Goal: Task Accomplishment & Management: Use online tool/utility

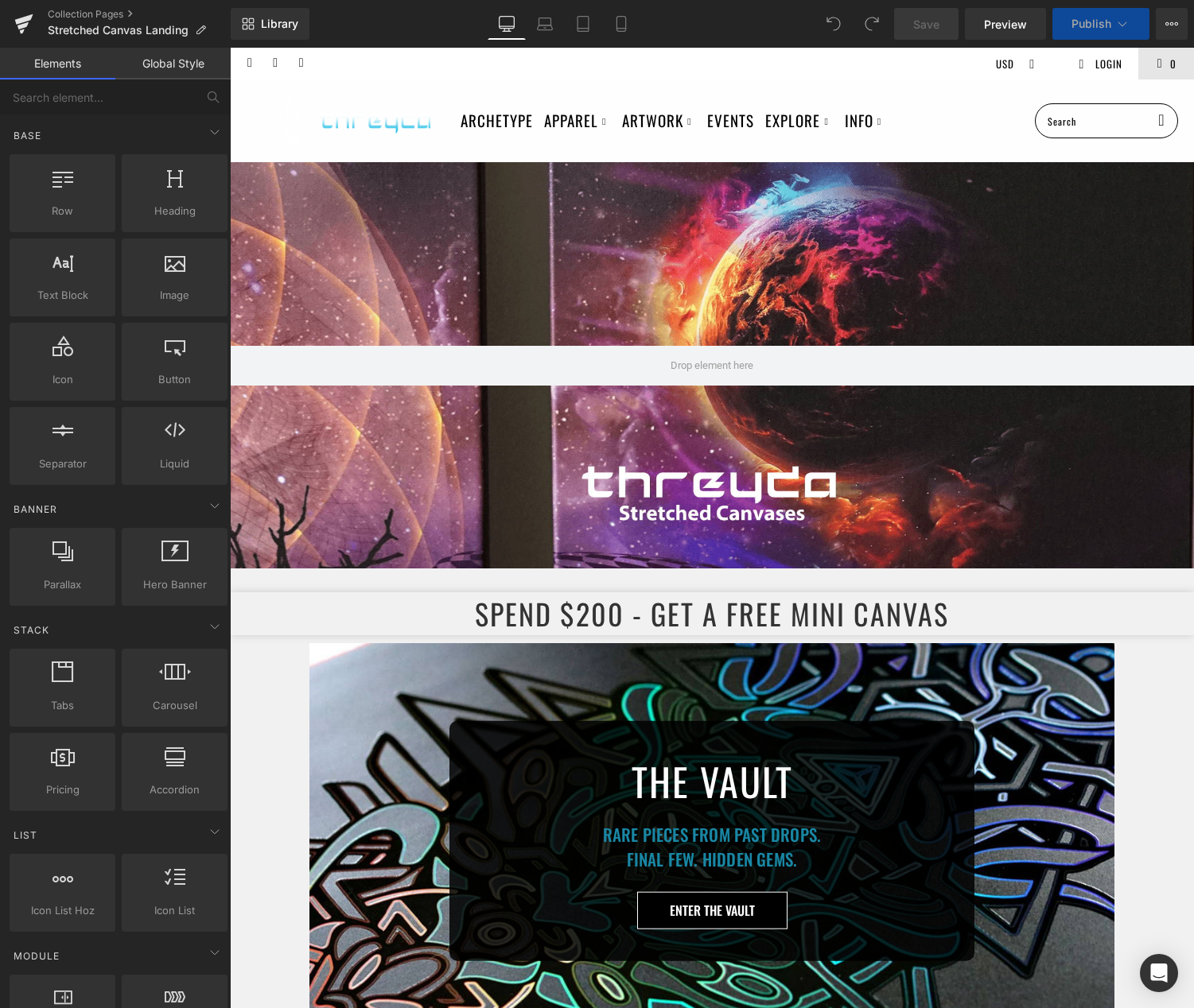
click at [19, 26] on icon at bounding box center [23, 26] width 11 height 7
click at [1167, 16] on button "View Live Page View with current Template Save Template to Library Schedule Pub…" at bounding box center [1171, 23] width 32 height 32
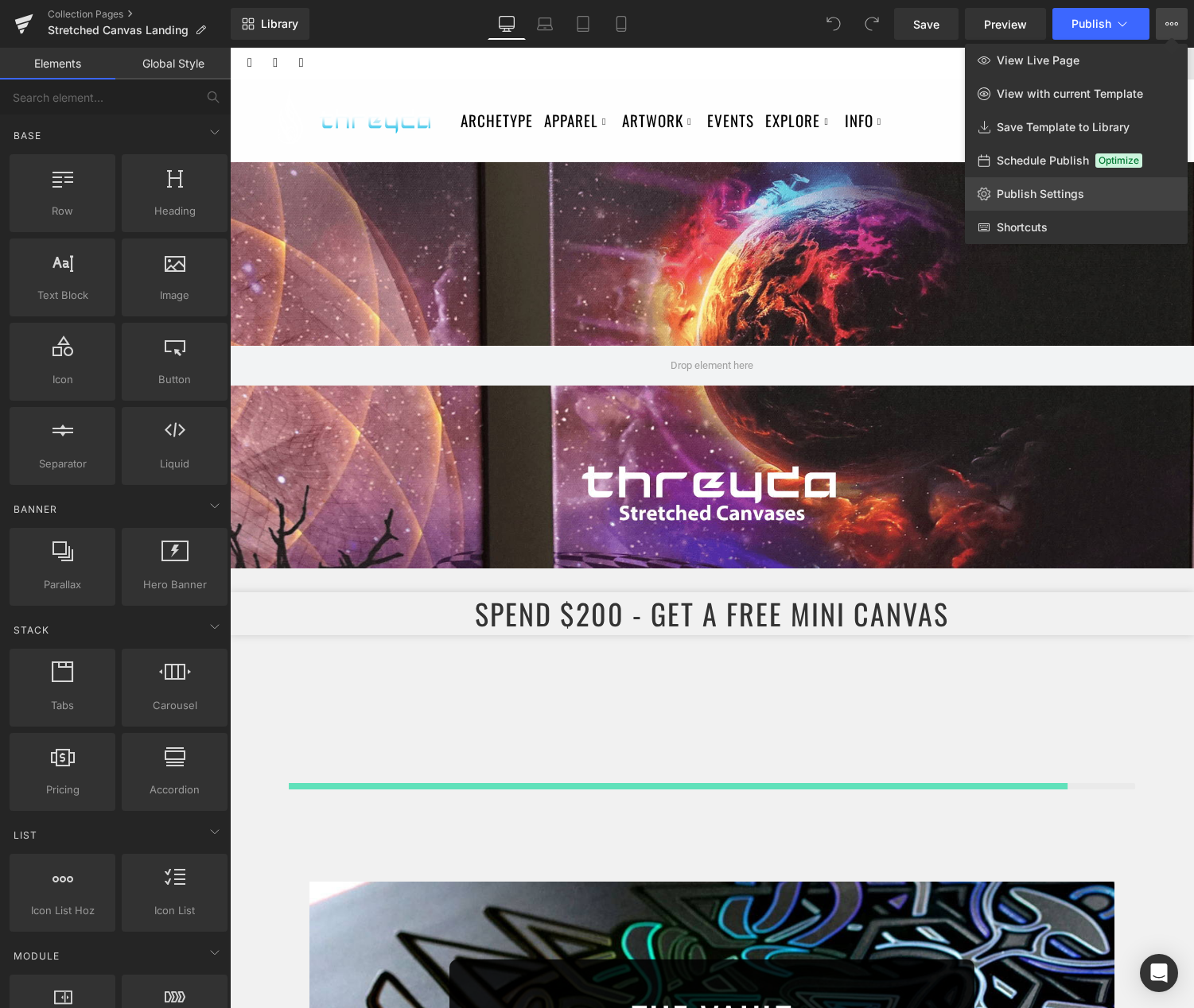
click at [1047, 193] on span "Publish Settings" at bounding box center [1041, 194] width 87 height 15
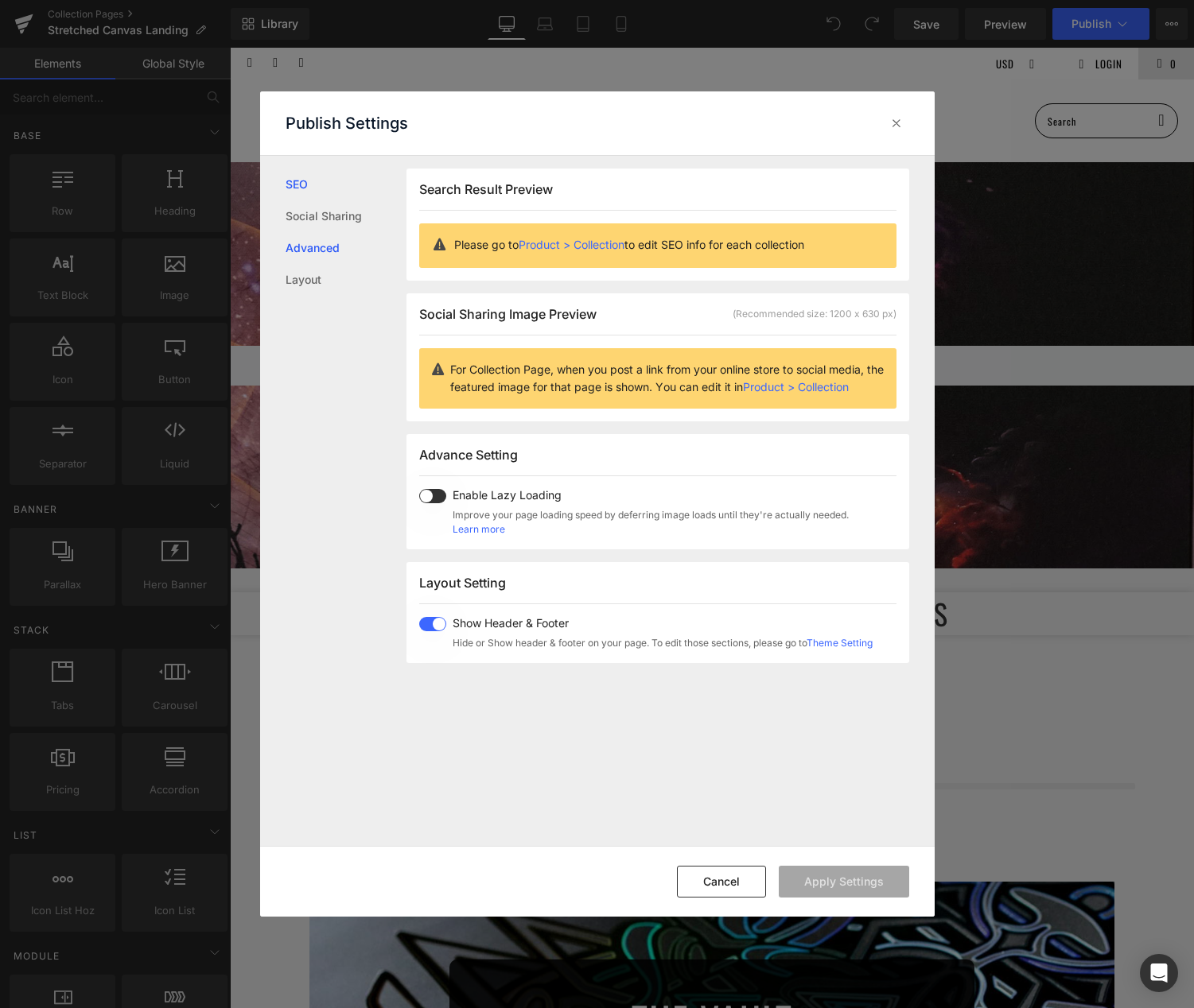
click at [322, 238] on link "Advanced" at bounding box center [346, 247] width 121 height 32
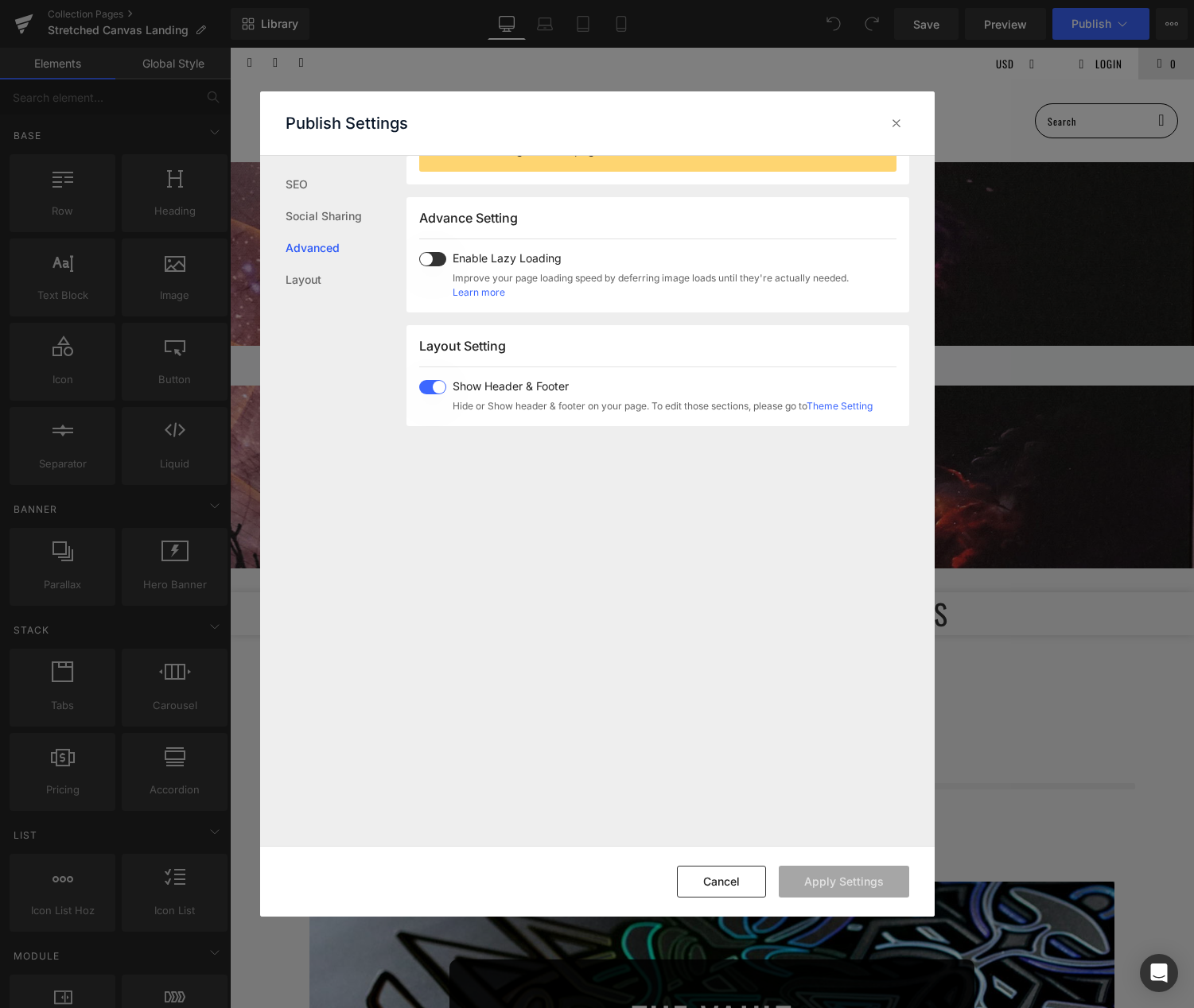
scroll to position [267, 0]
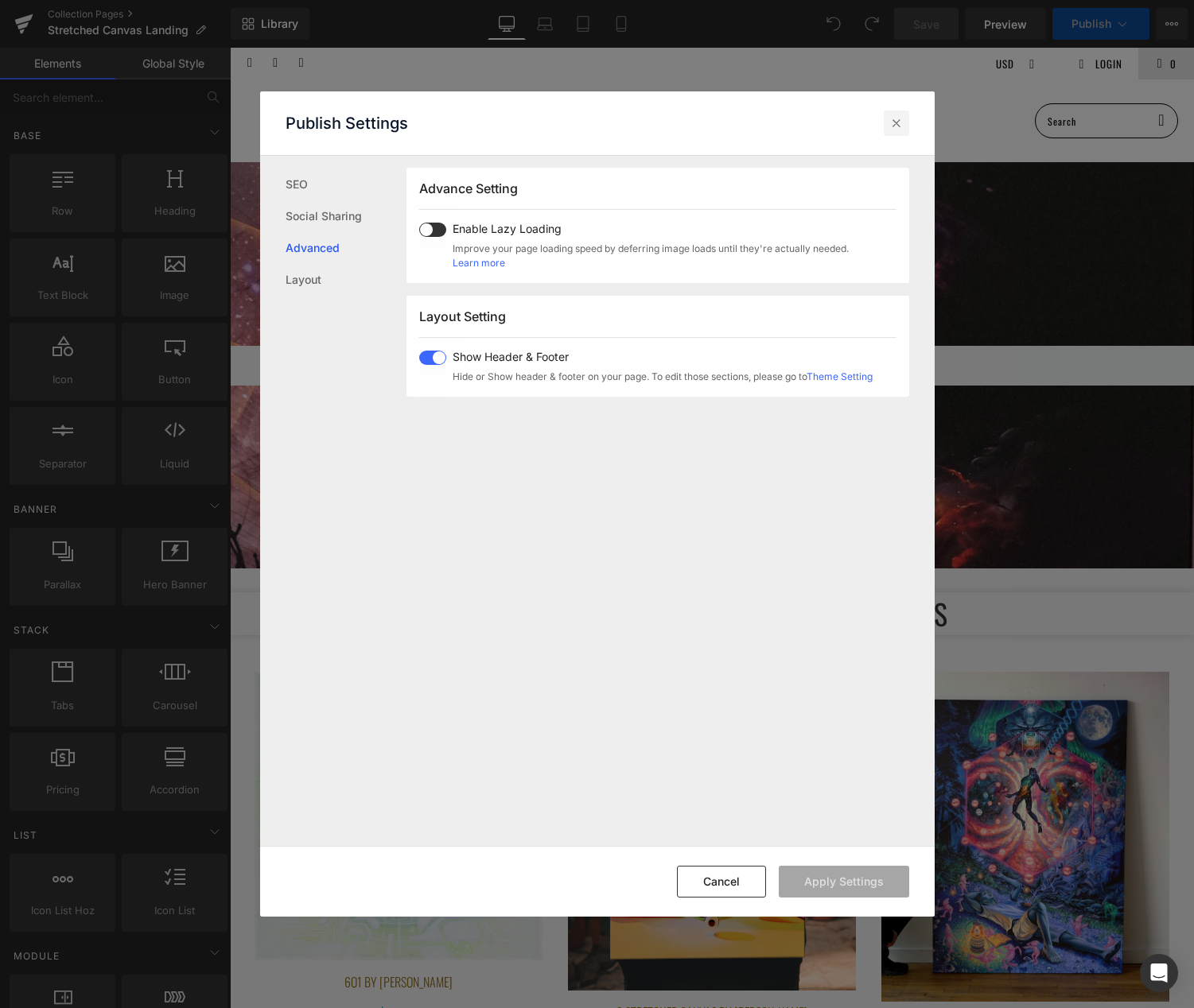
click at [897, 123] on icon at bounding box center [897, 124] width 16 height 16
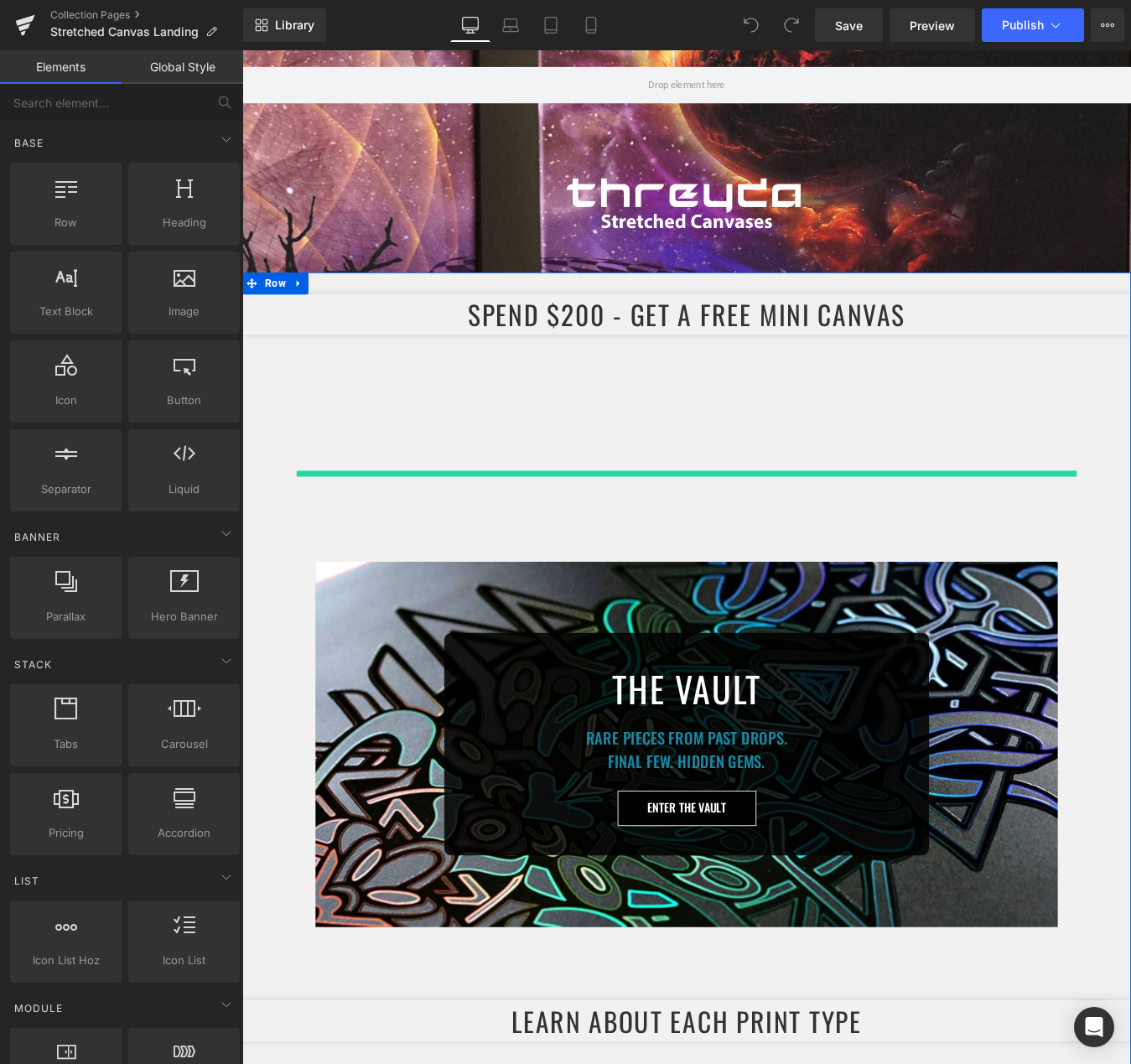
scroll to position [169, 0]
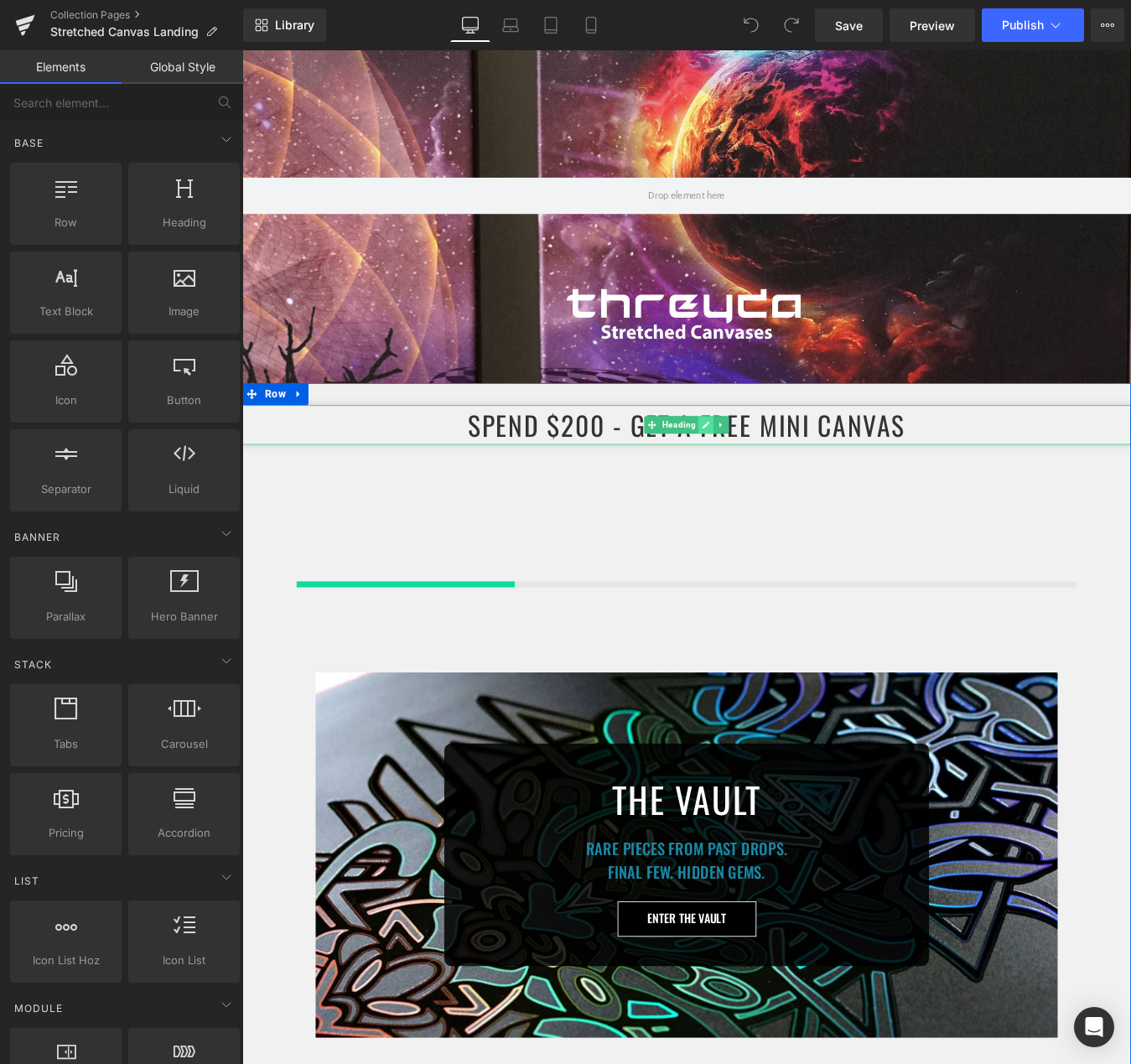
click at [767, 473] on icon at bounding box center [772, 478] width 9 height 10
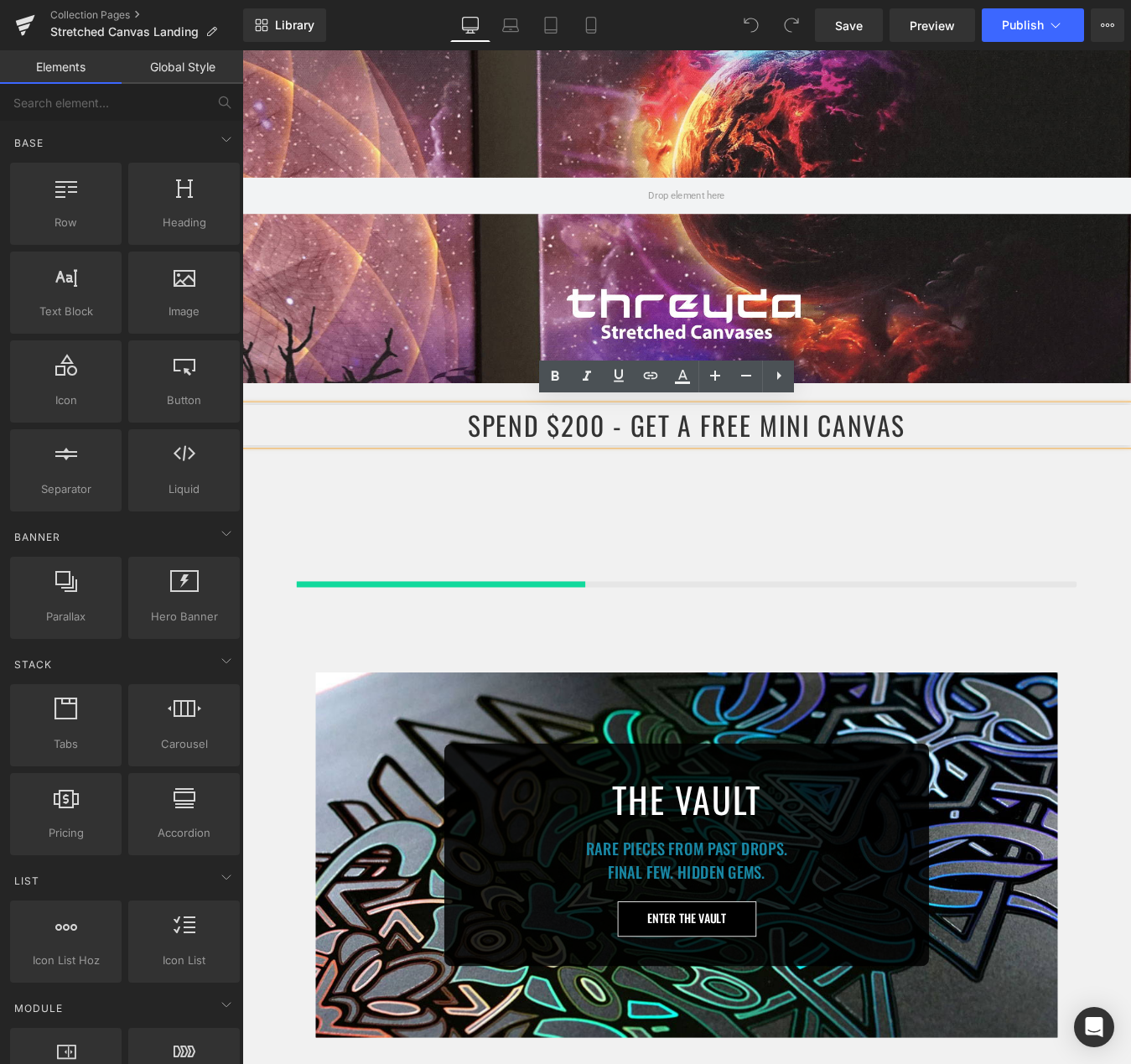
click at [1007, 493] on h1 "Spend $200 - Get a free mini Canvas" at bounding box center [749, 478] width 1014 height 45
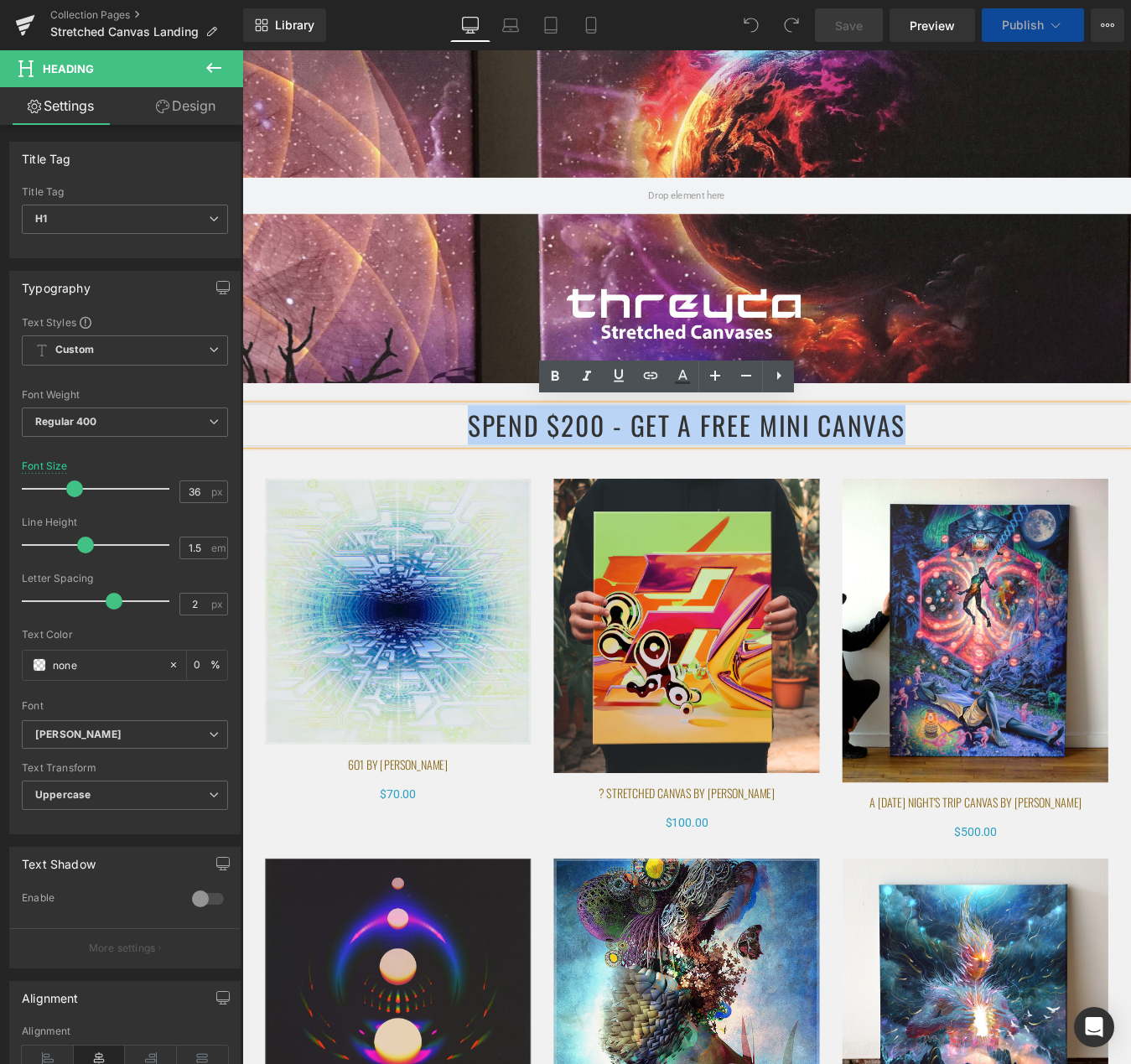
drag, startPoint x: 999, startPoint y: 475, endPoint x: 497, endPoint y: 466, distance: 502.1
click at [497, 466] on h1 "Spend $200 - Get a free mini Canvas" at bounding box center [749, 478] width 1014 height 45
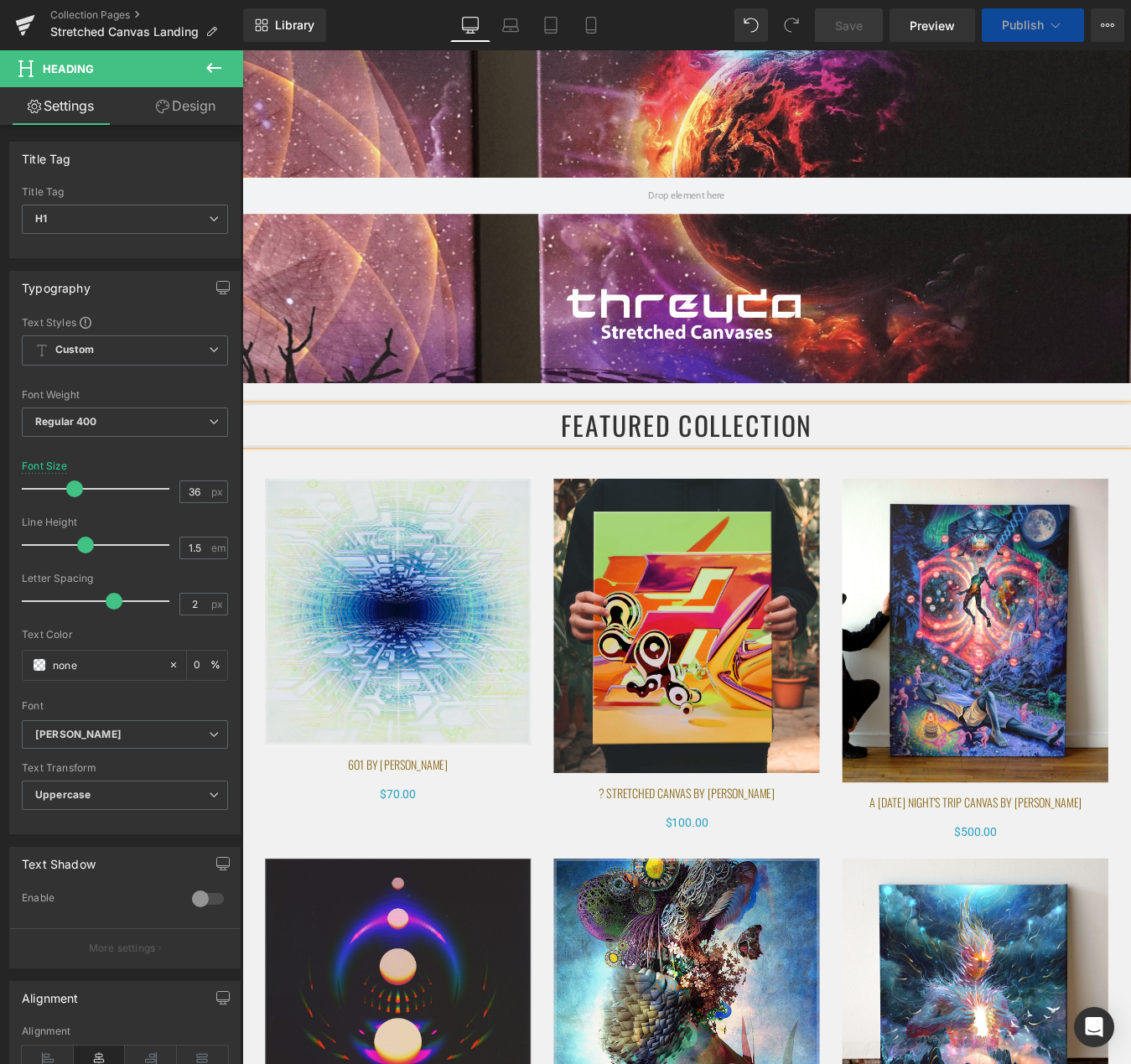
click at [657, 13] on div "Library Desktop Desktop Laptop Tablet Mobile Save Preview Publish Scheduled Vie…" at bounding box center [686, 25] width 888 height 33
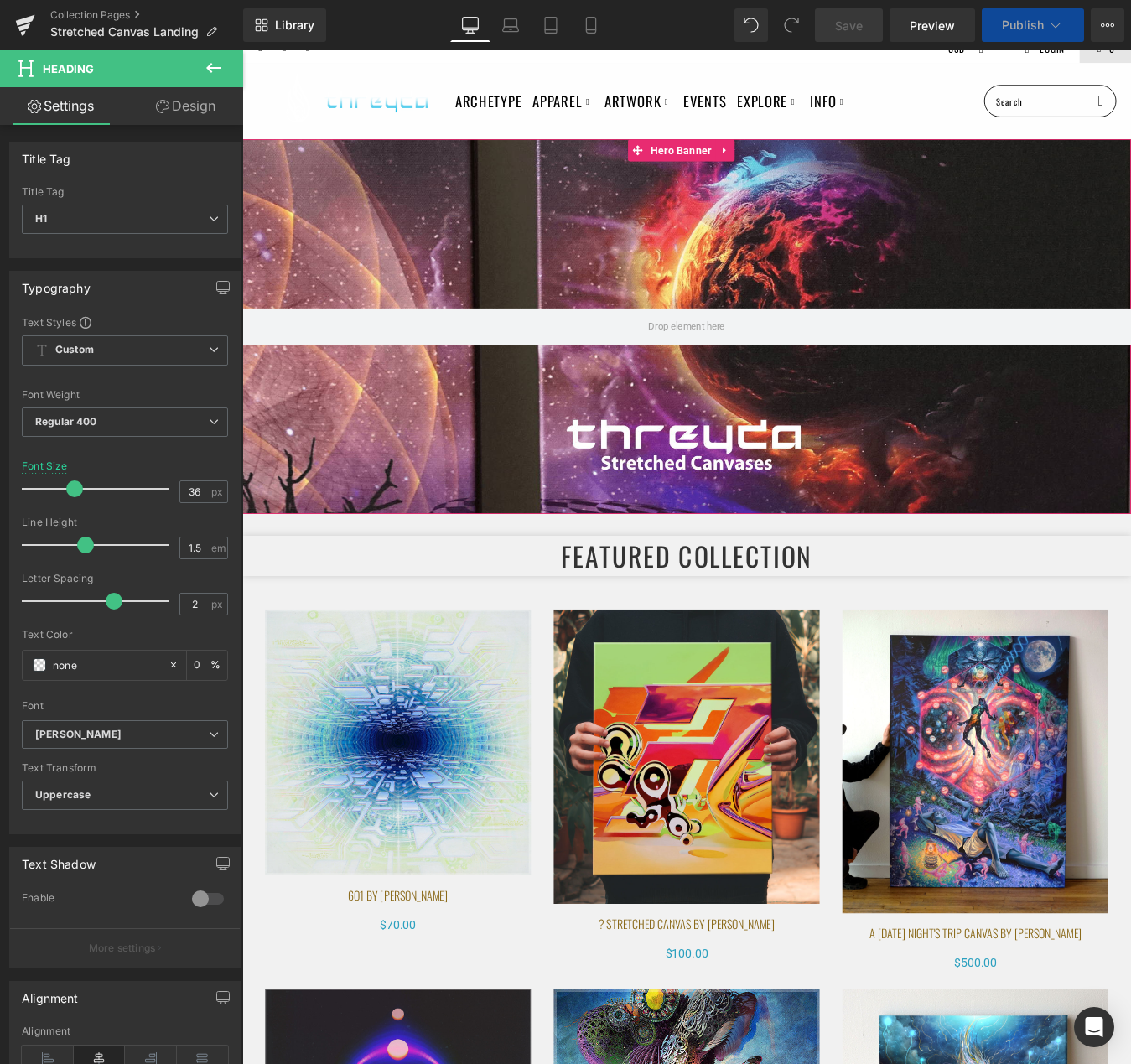
scroll to position [0, 0]
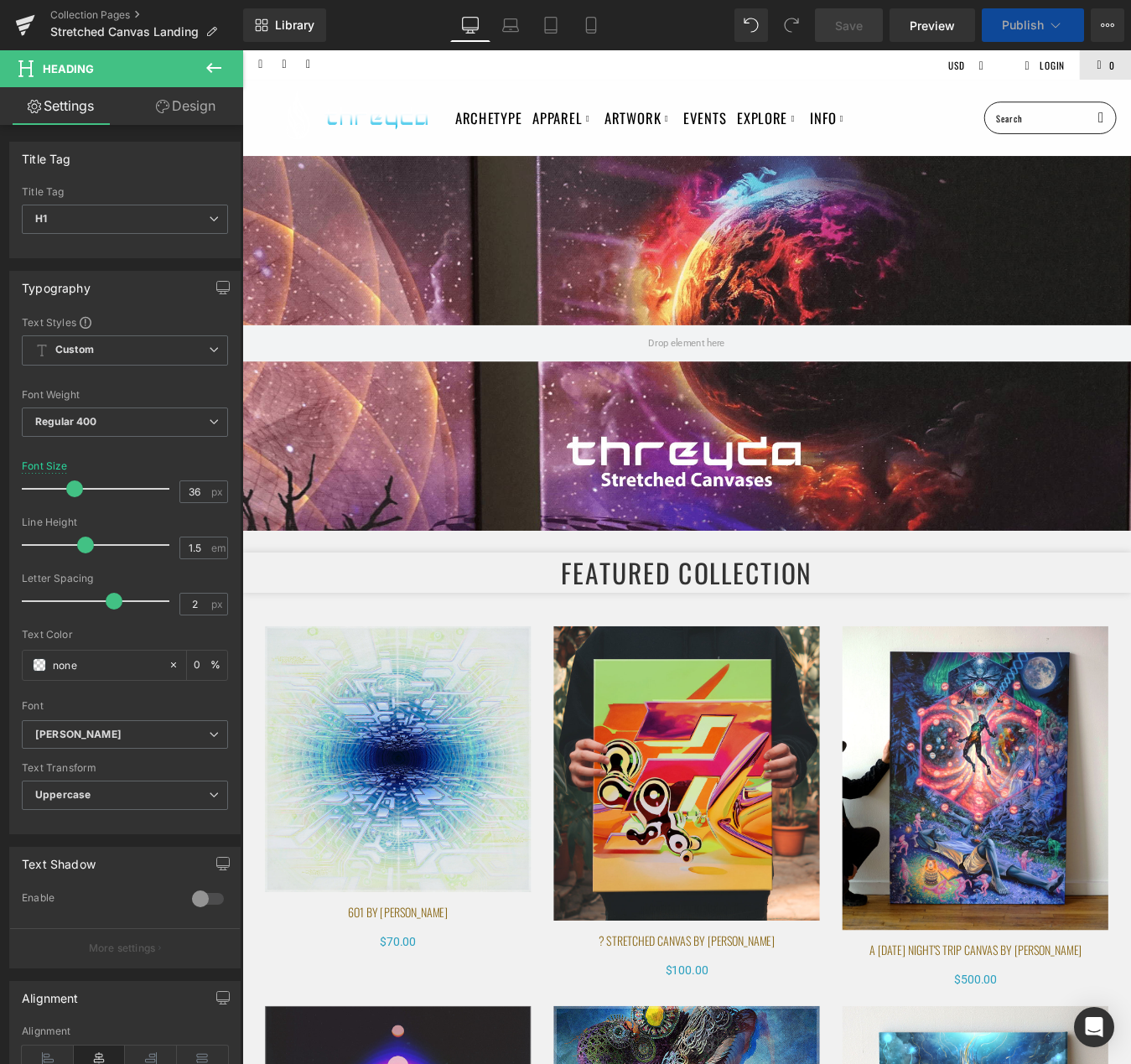
click at [634, 36] on div "Library Desktop Desktop Laptop Tablet Mobile Save Preview Publish Scheduled Vie…" at bounding box center [686, 25] width 888 height 33
click at [1040, 26] on span "Publish" at bounding box center [1022, 26] width 42 height 14
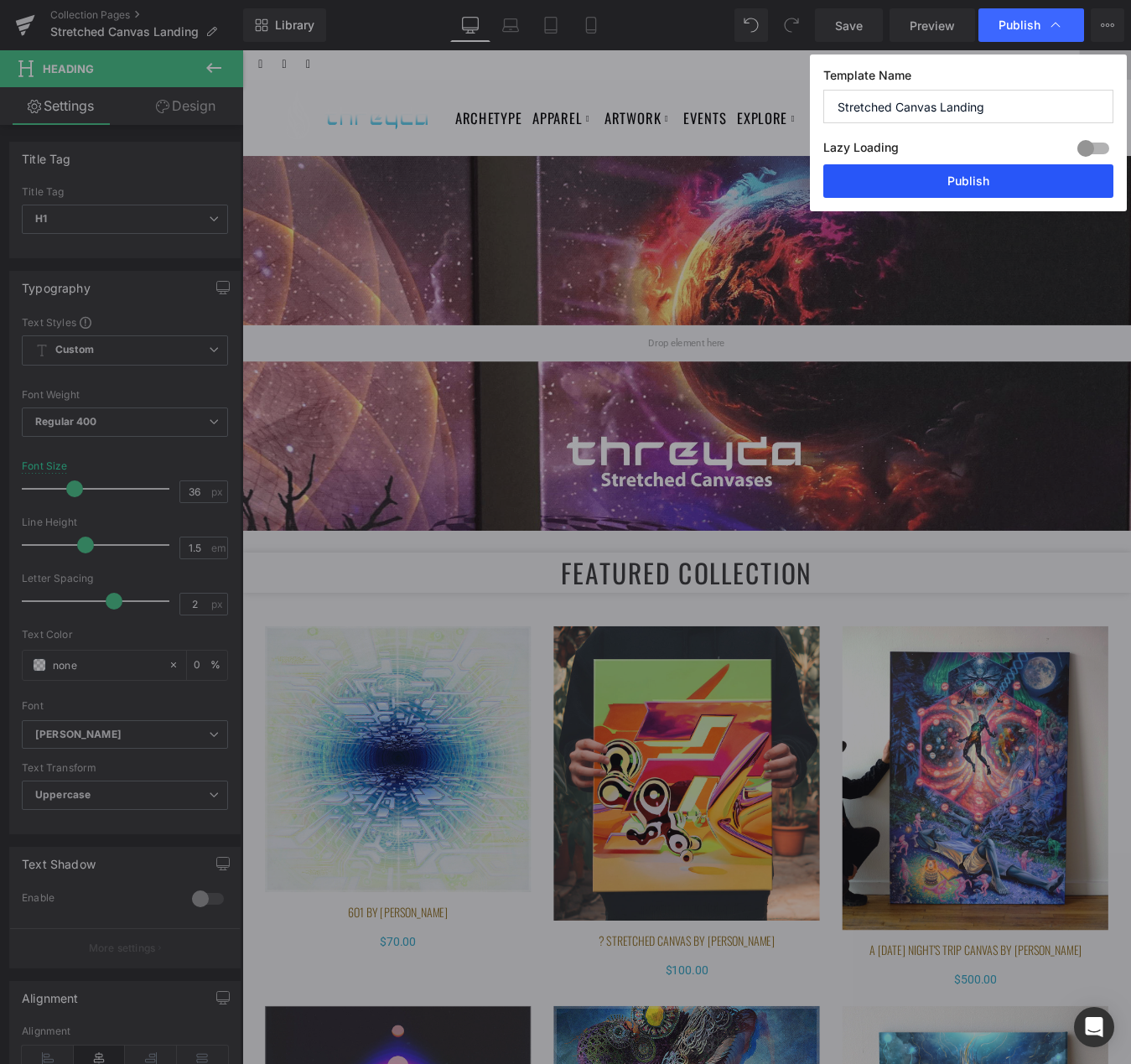
click at [967, 193] on button "Publish" at bounding box center [968, 181] width 290 height 33
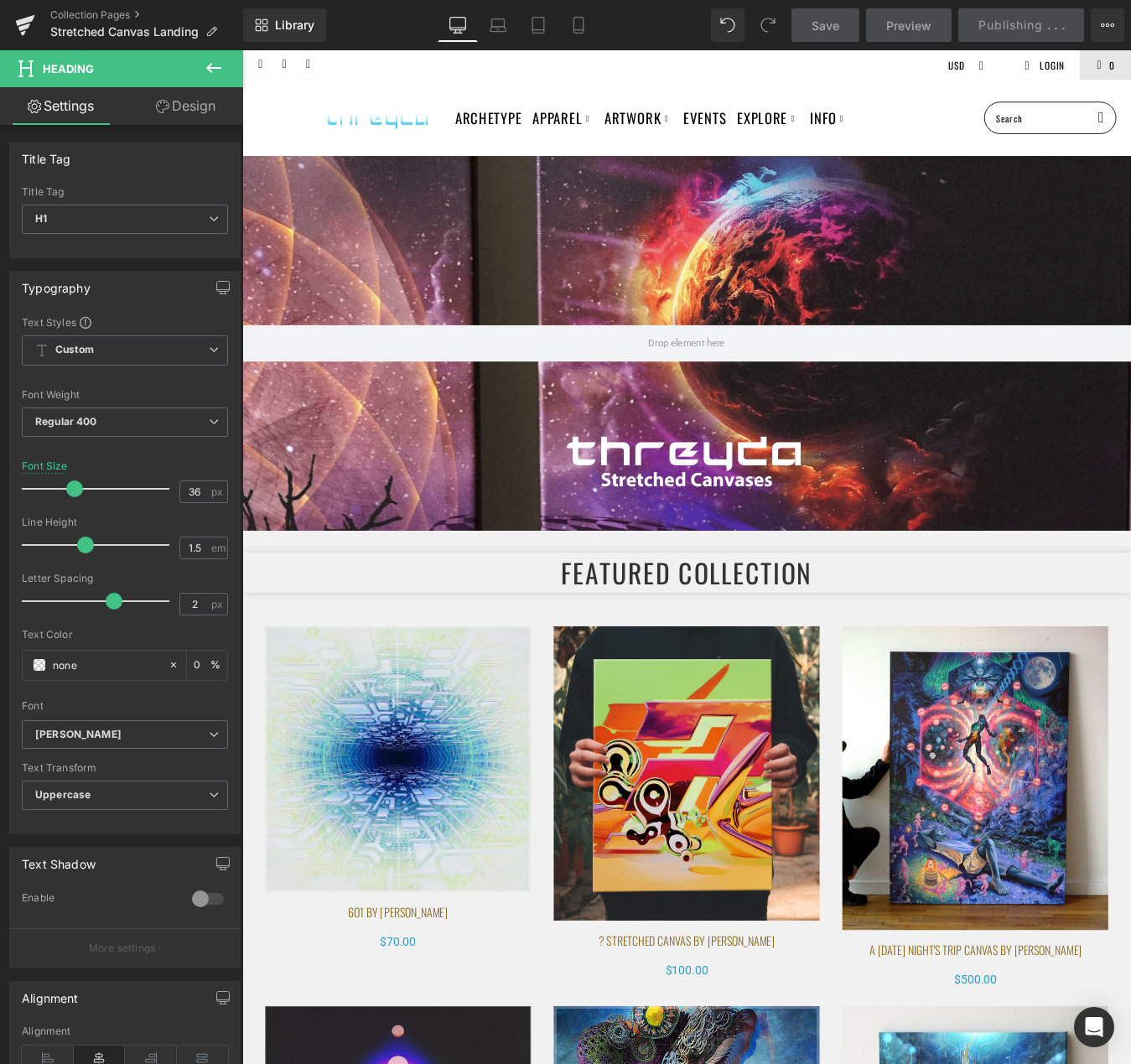
click at [1006, 134] on ul "Archetype Apparel Featured Collection The Vault / Final Pieces Shop All Styles …" at bounding box center [778, 128] width 587 height 43
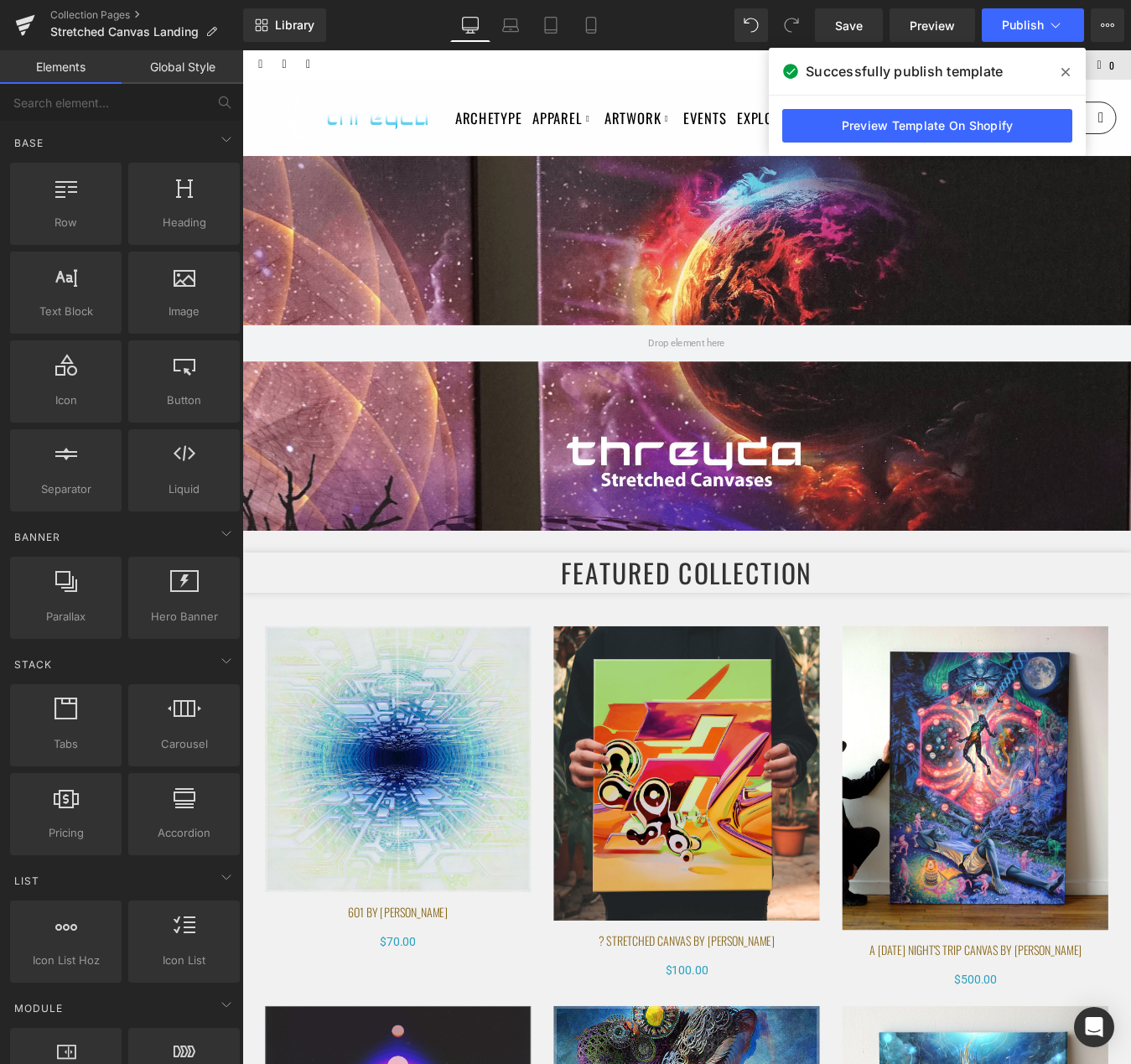
drag, startPoint x: 943, startPoint y: 21, endPoint x: 1069, endPoint y: 70, distance: 135.2
click at [1069, 70] on span at bounding box center [1066, 72] width 27 height 27
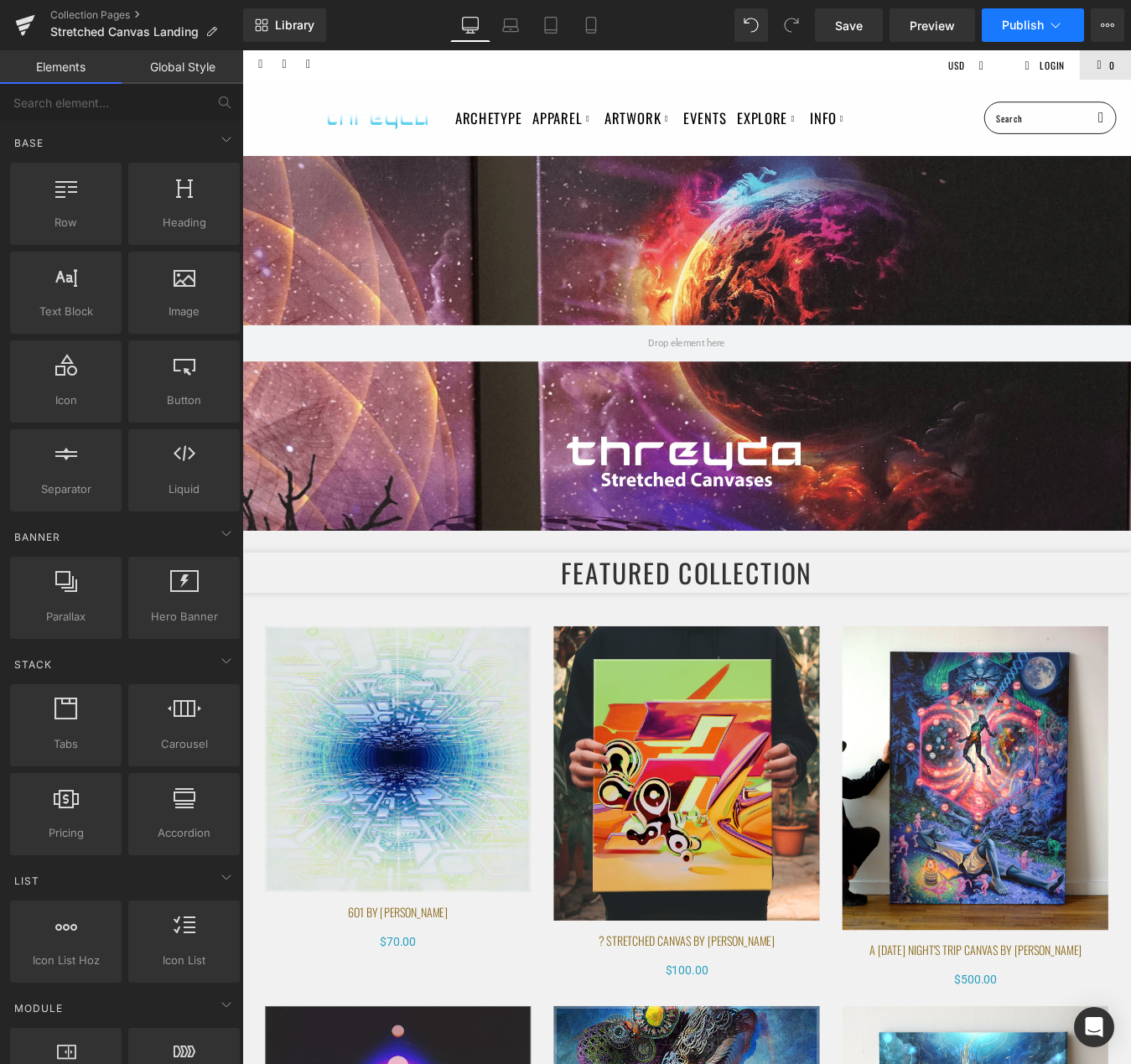
click at [1030, 20] on span "Publish" at bounding box center [1022, 26] width 42 height 14
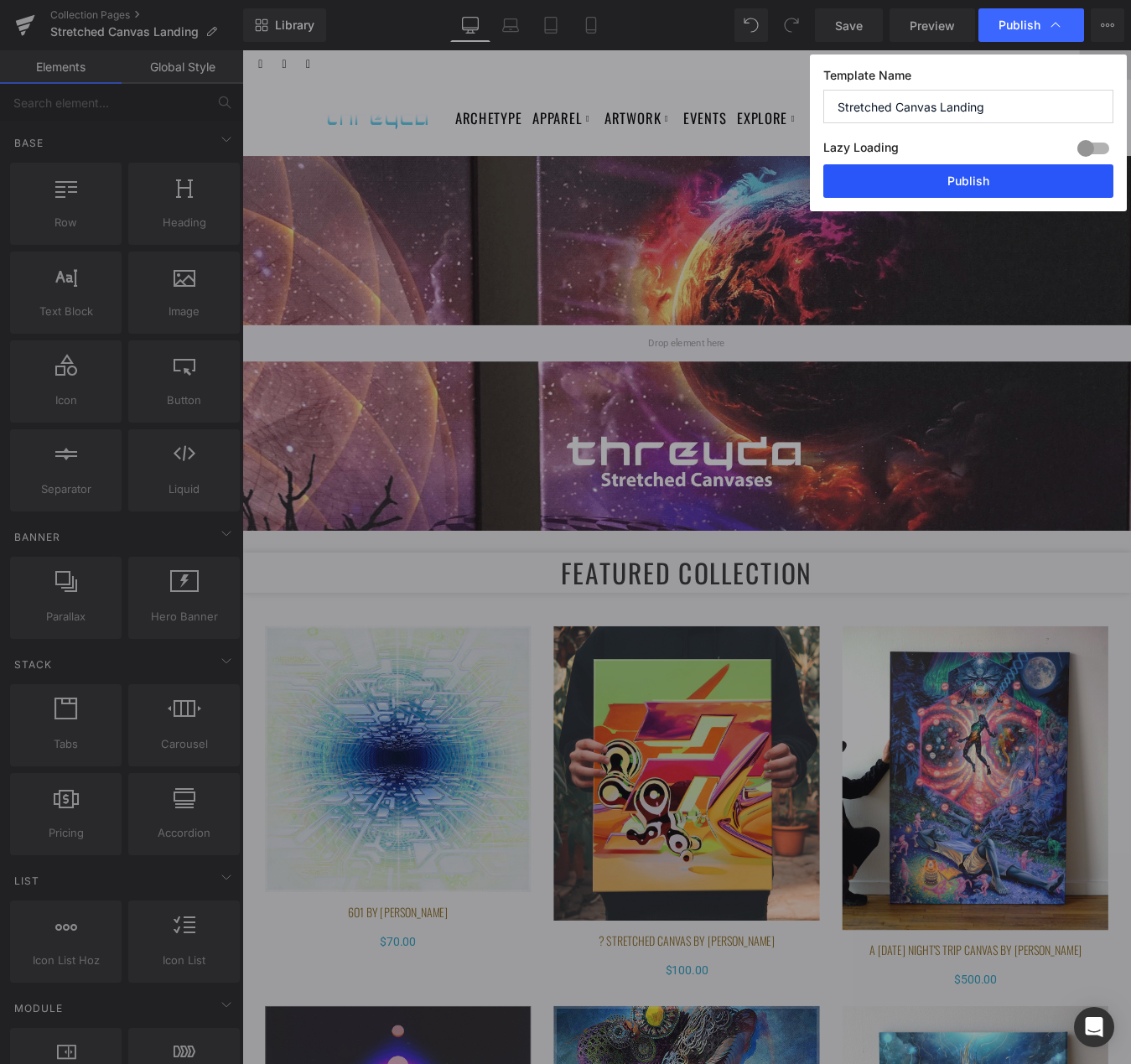
click at [1015, 189] on button "Publish" at bounding box center [968, 181] width 290 height 33
